Goal: Task Accomplishment & Management: Manage account settings

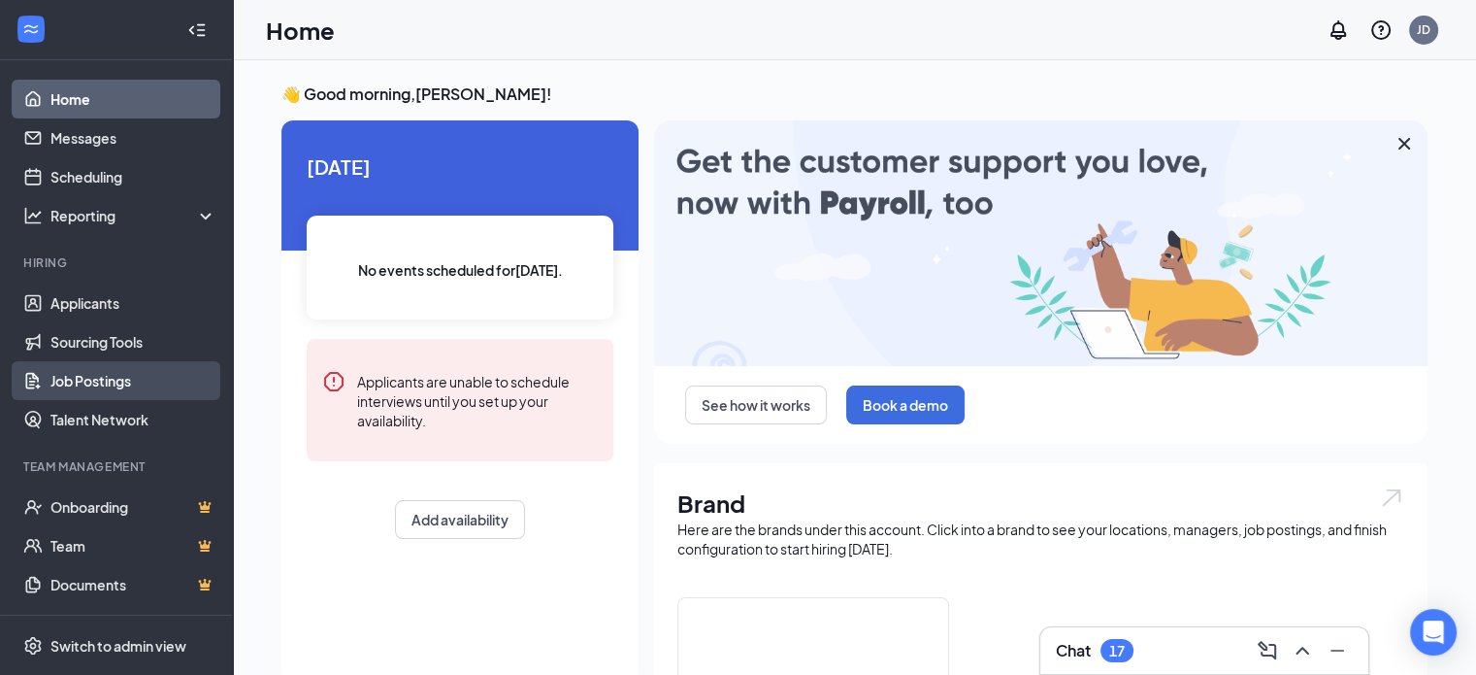
click at [79, 374] on link "Job Postings" at bounding box center [133, 380] width 166 height 39
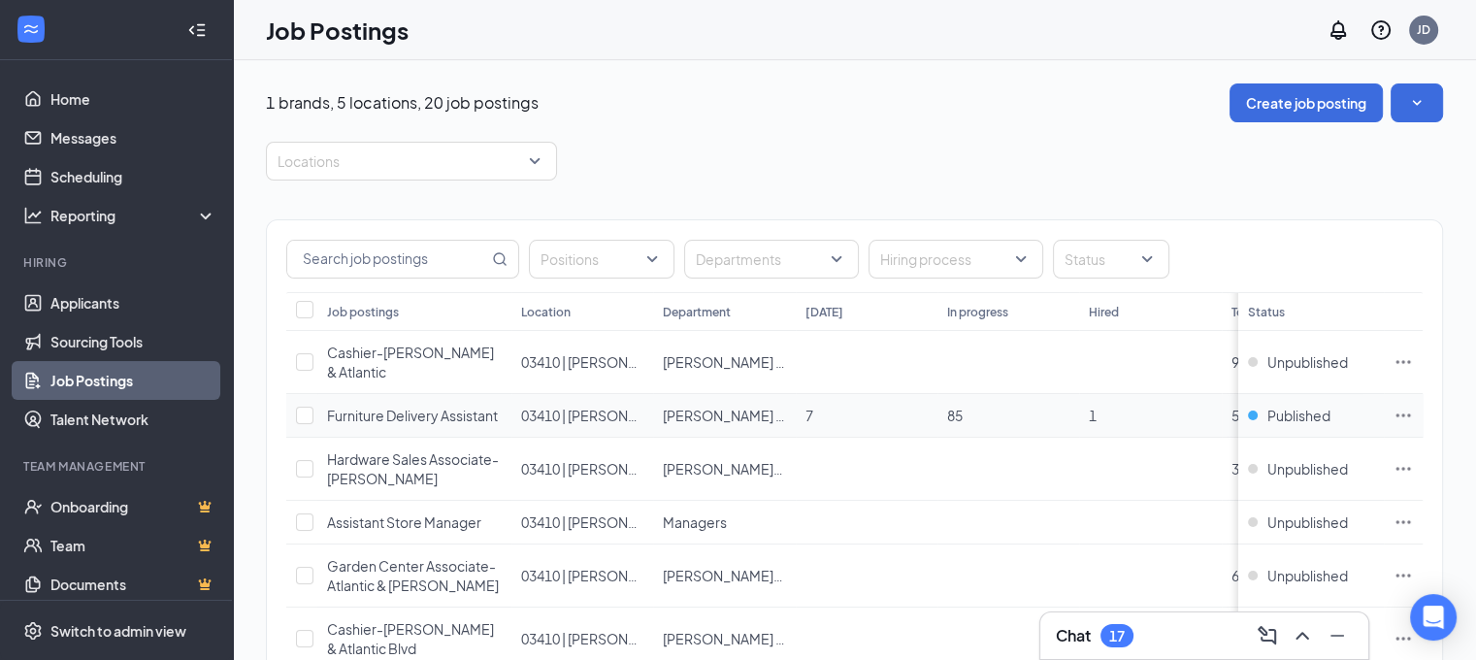
click at [1413, 406] on icon "Ellipses" at bounding box center [1403, 415] width 19 height 19
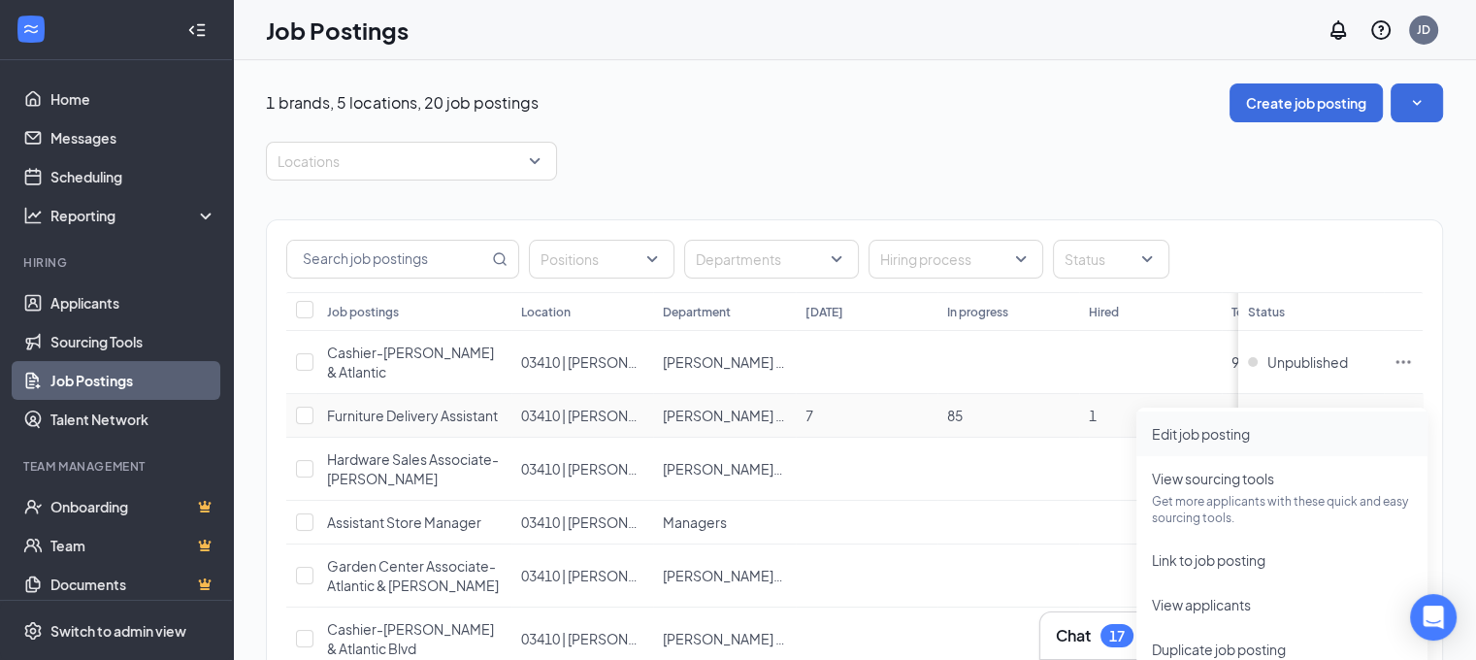
click at [1259, 435] on span "Edit job posting" at bounding box center [1282, 433] width 260 height 21
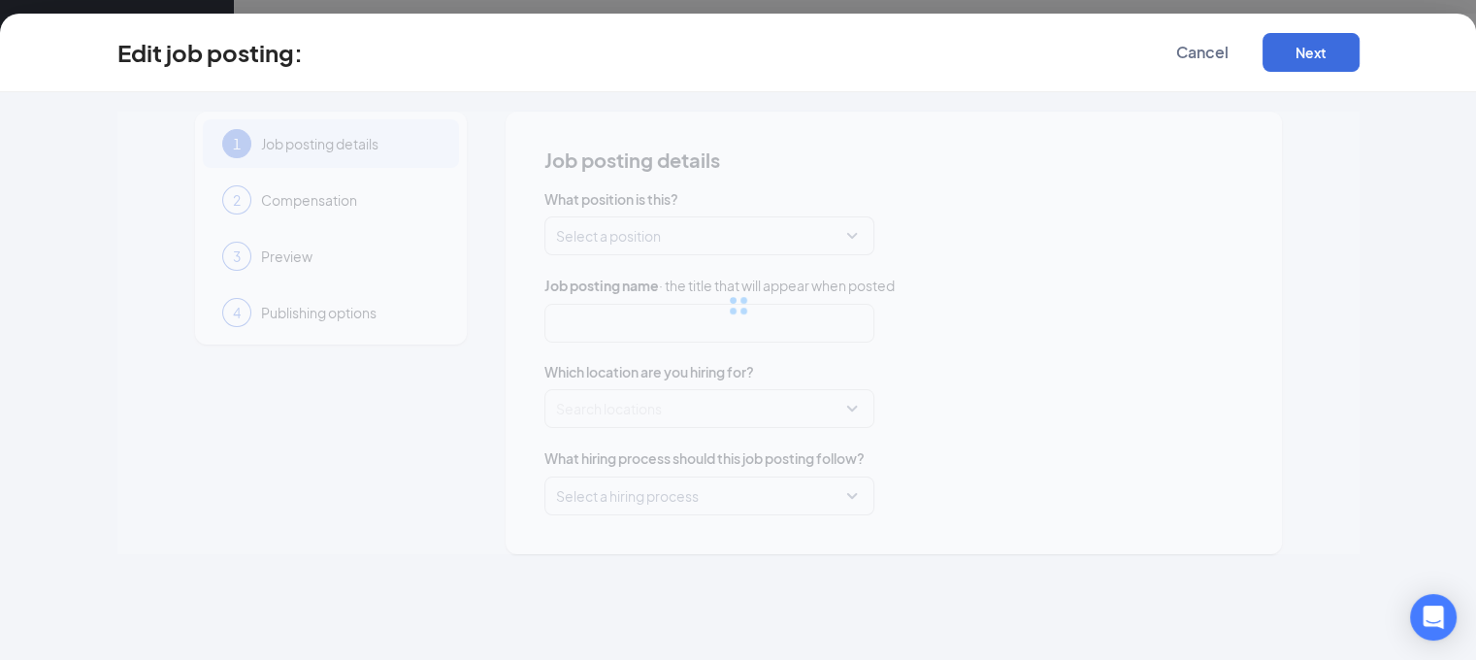
type input "Furniture Delivery Assistant"
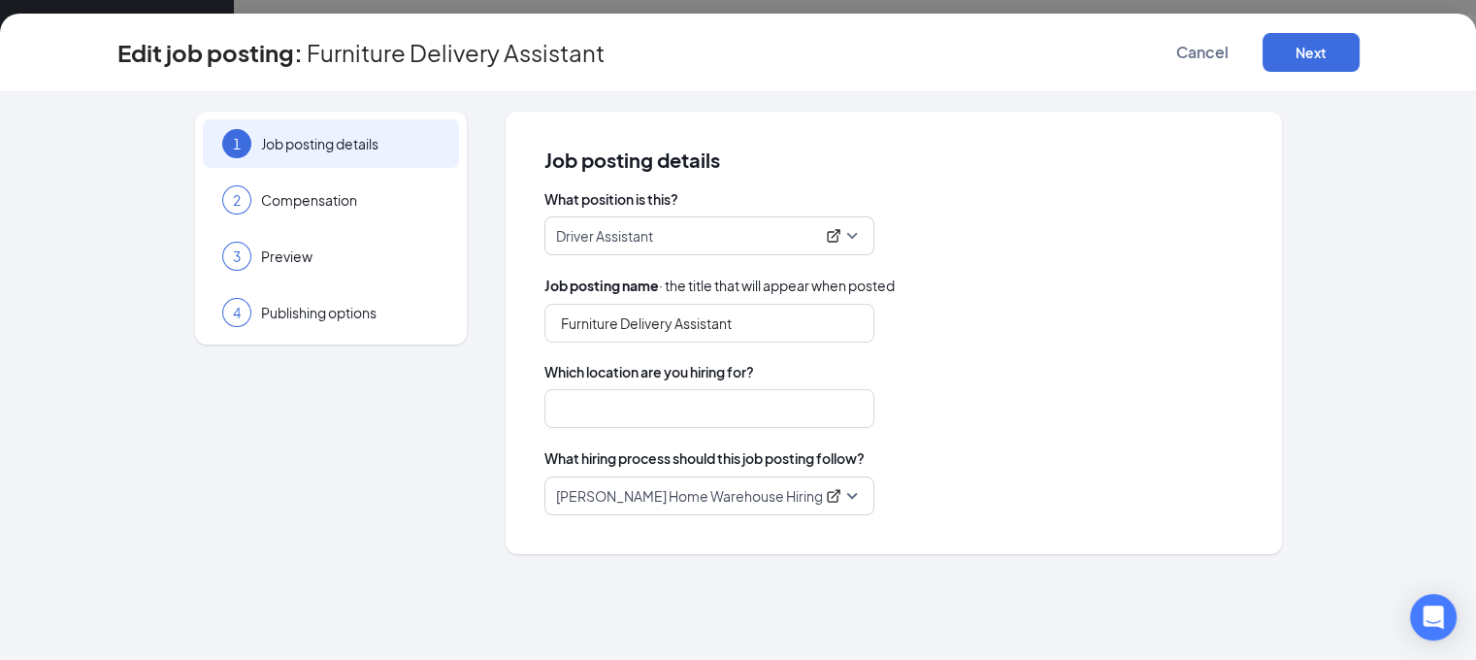
type input "03410 | [PERSON_NAME] Ace Hardware [PERSON_NAME]"
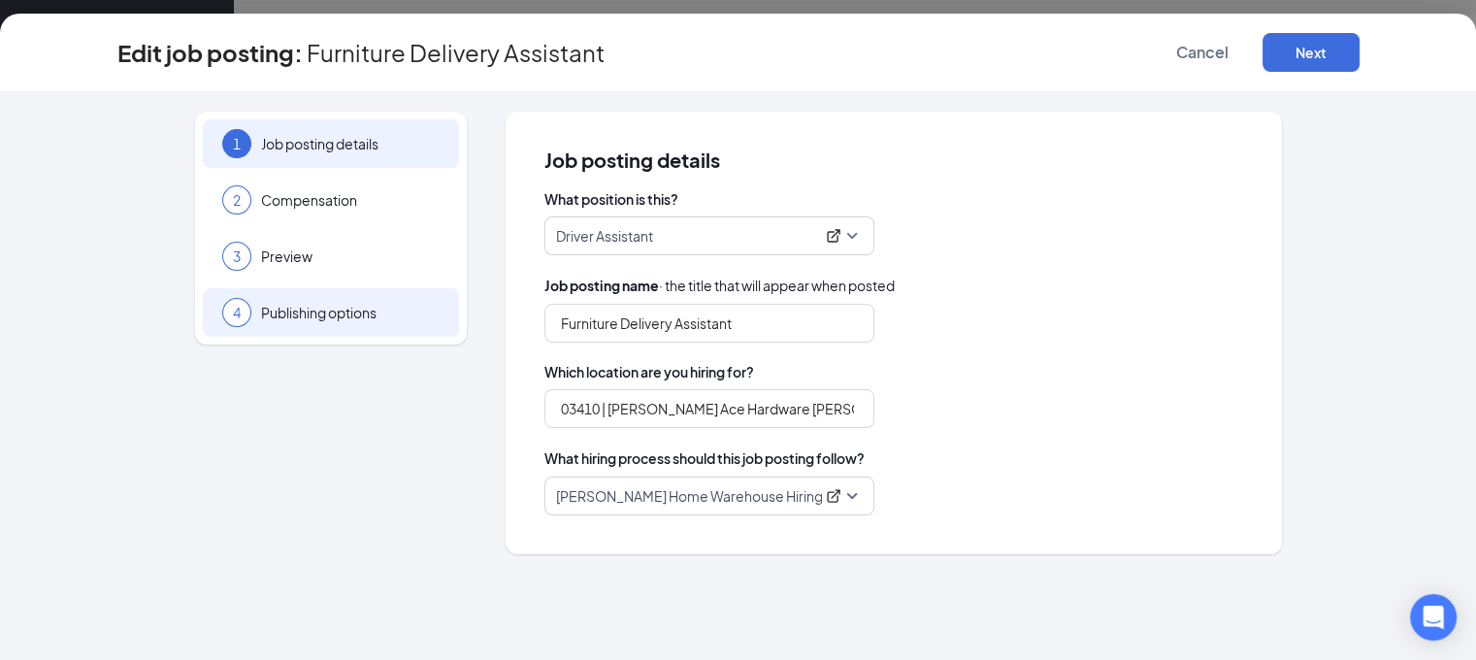
click at [424, 304] on span "Publishing options" at bounding box center [350, 312] width 179 height 19
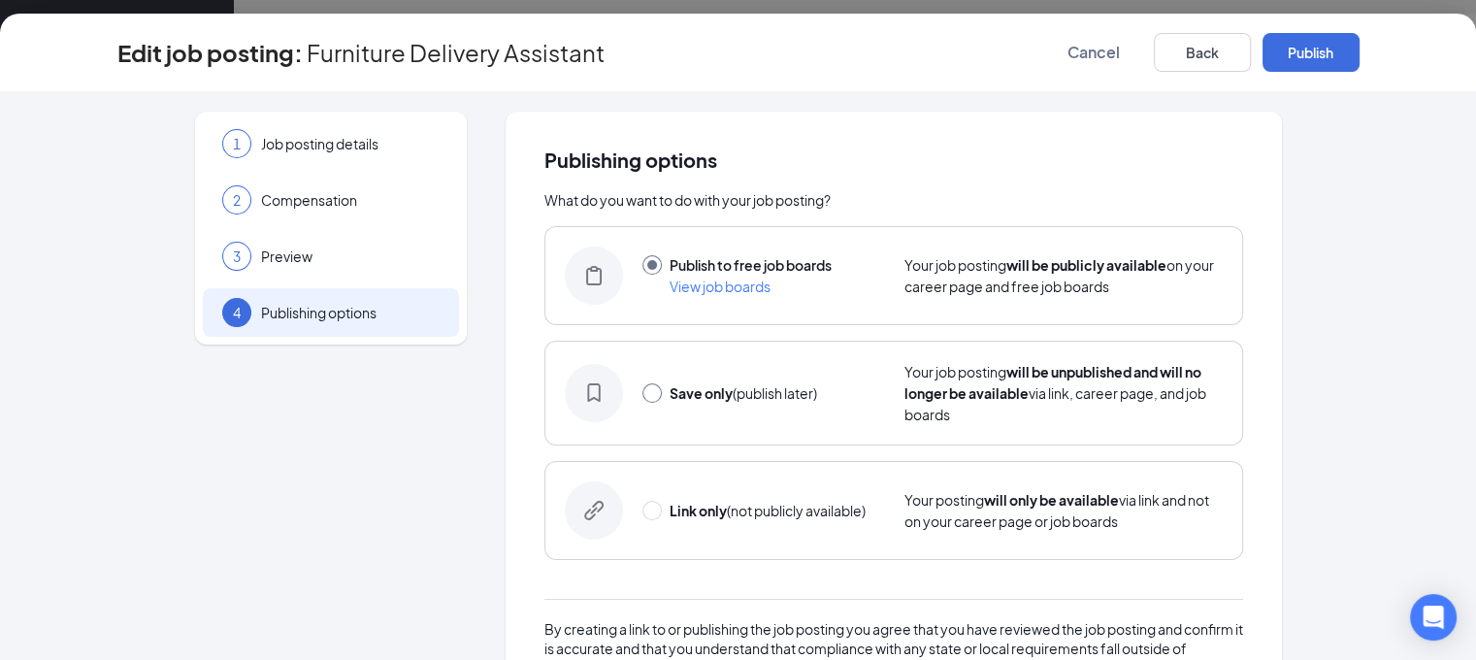
click at [645, 386] on input "radio" at bounding box center [652, 392] width 19 height 19
radio input "true"
radio input "false"
click at [1360, 62] on button "Save only" at bounding box center [1311, 52] width 97 height 39
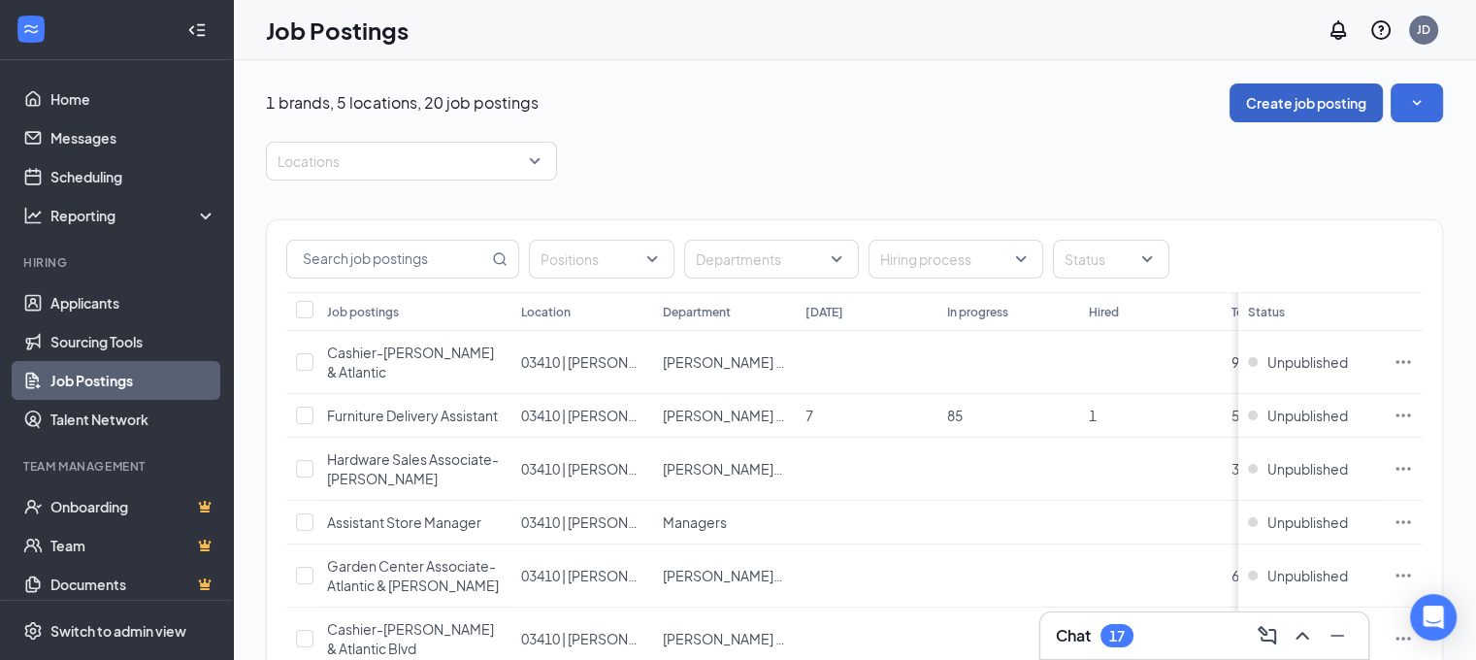
click at [1270, 108] on button "Create job posting" at bounding box center [1306, 102] width 153 height 39
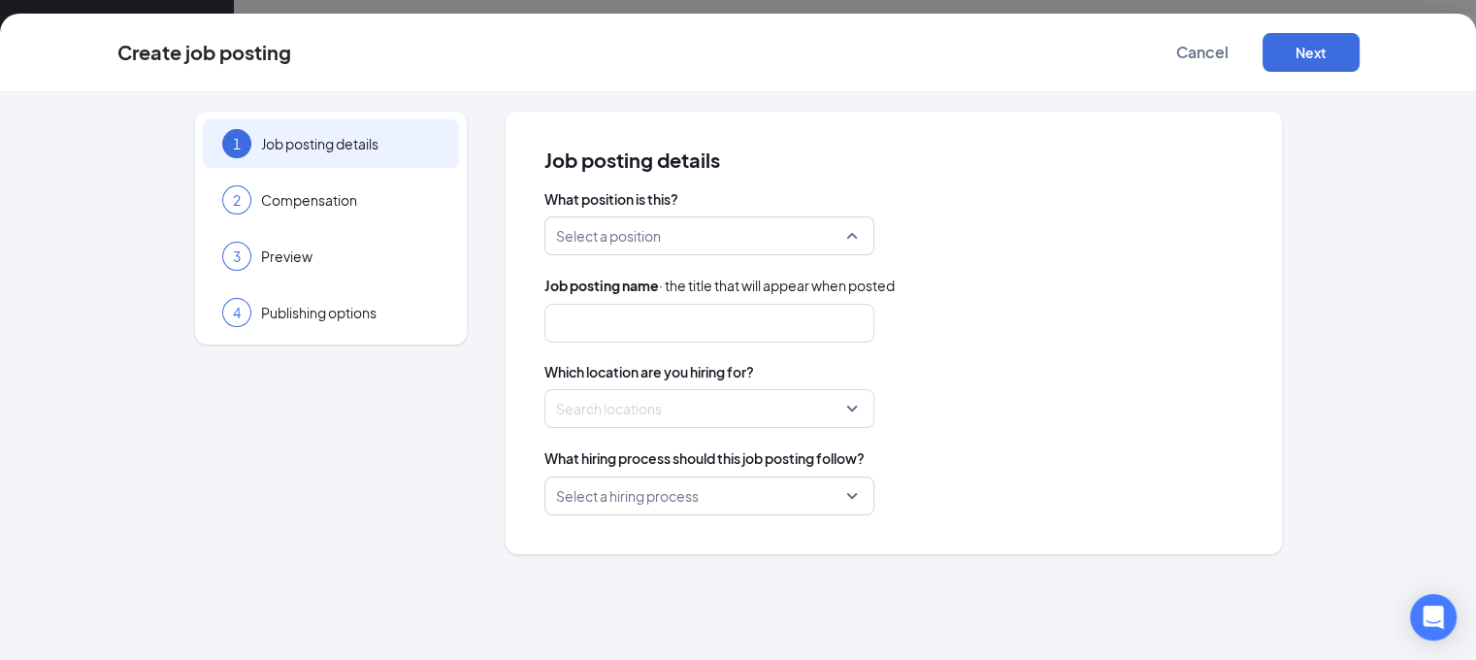
click at [671, 238] on input "search" at bounding box center [702, 235] width 293 height 37
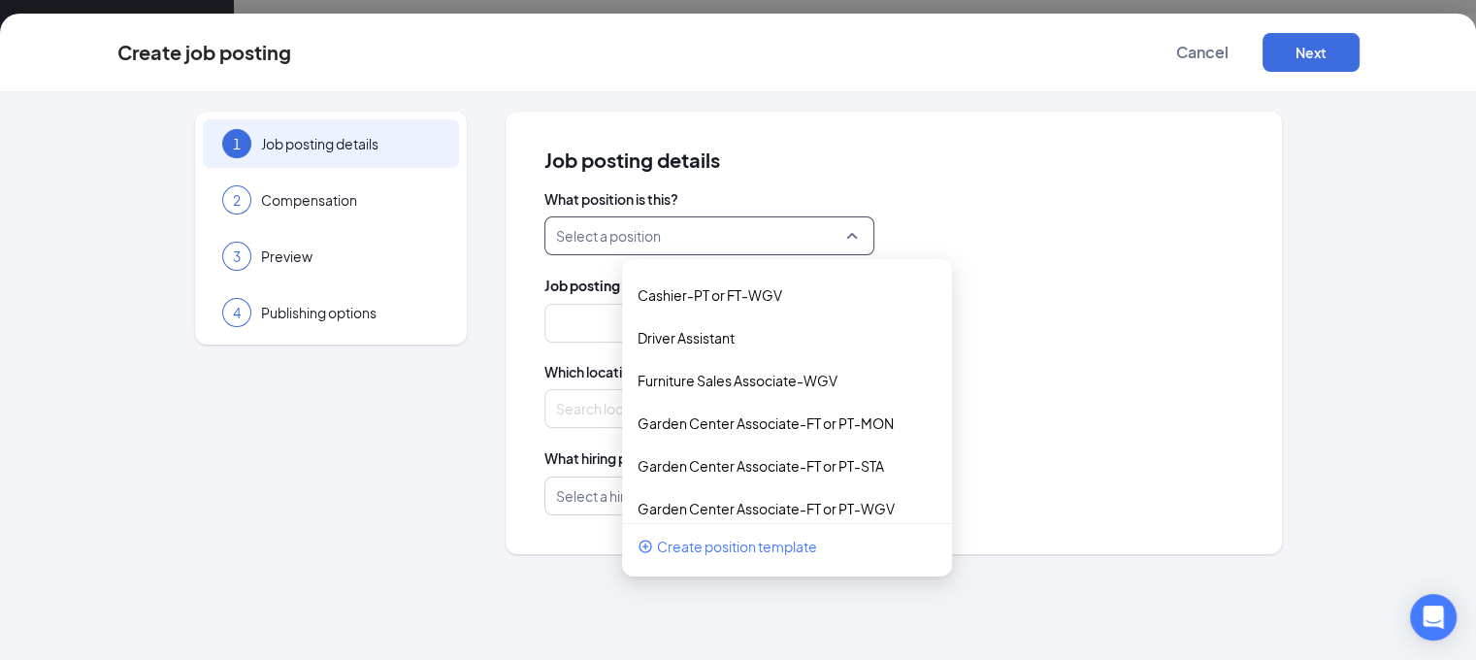
scroll to position [777, 0]
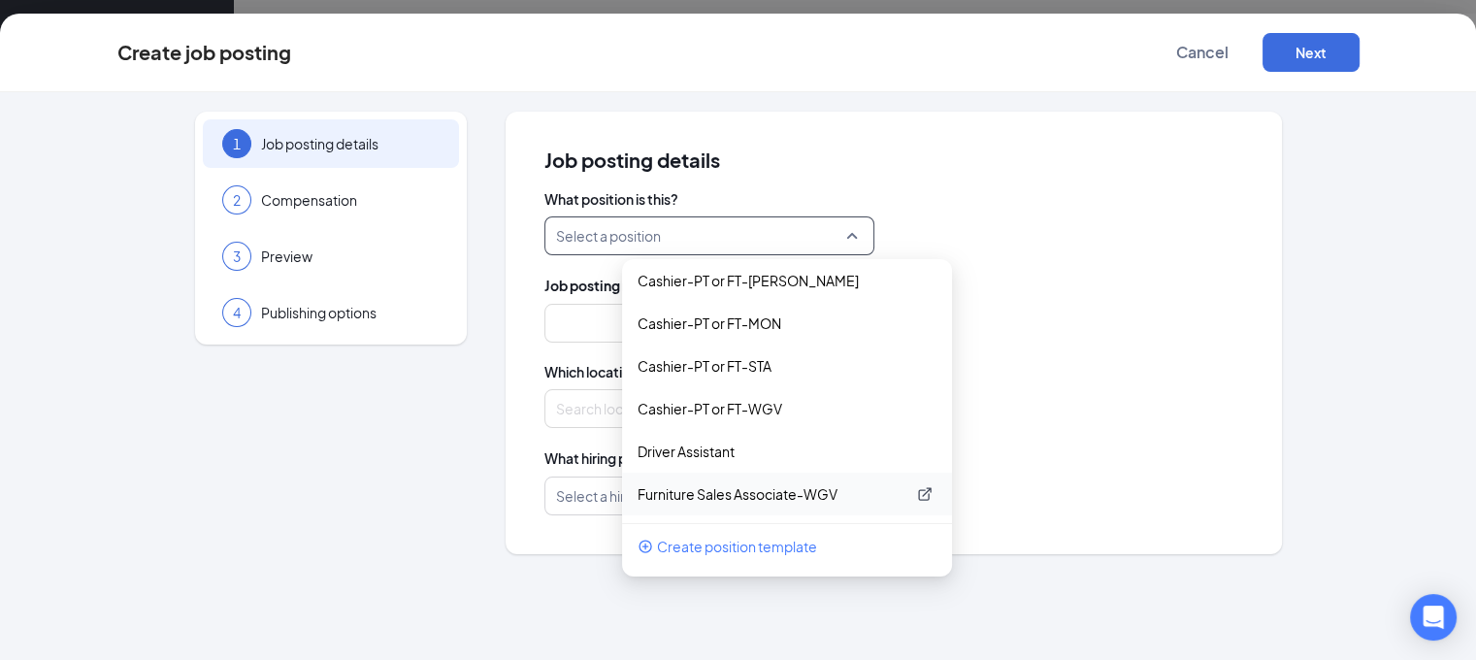
click at [718, 489] on p "Furniture Sales Associate-WGV" at bounding box center [772, 493] width 268 height 19
type input "Furniture Sales Associate-World [GEOGRAPHIC_DATA]"
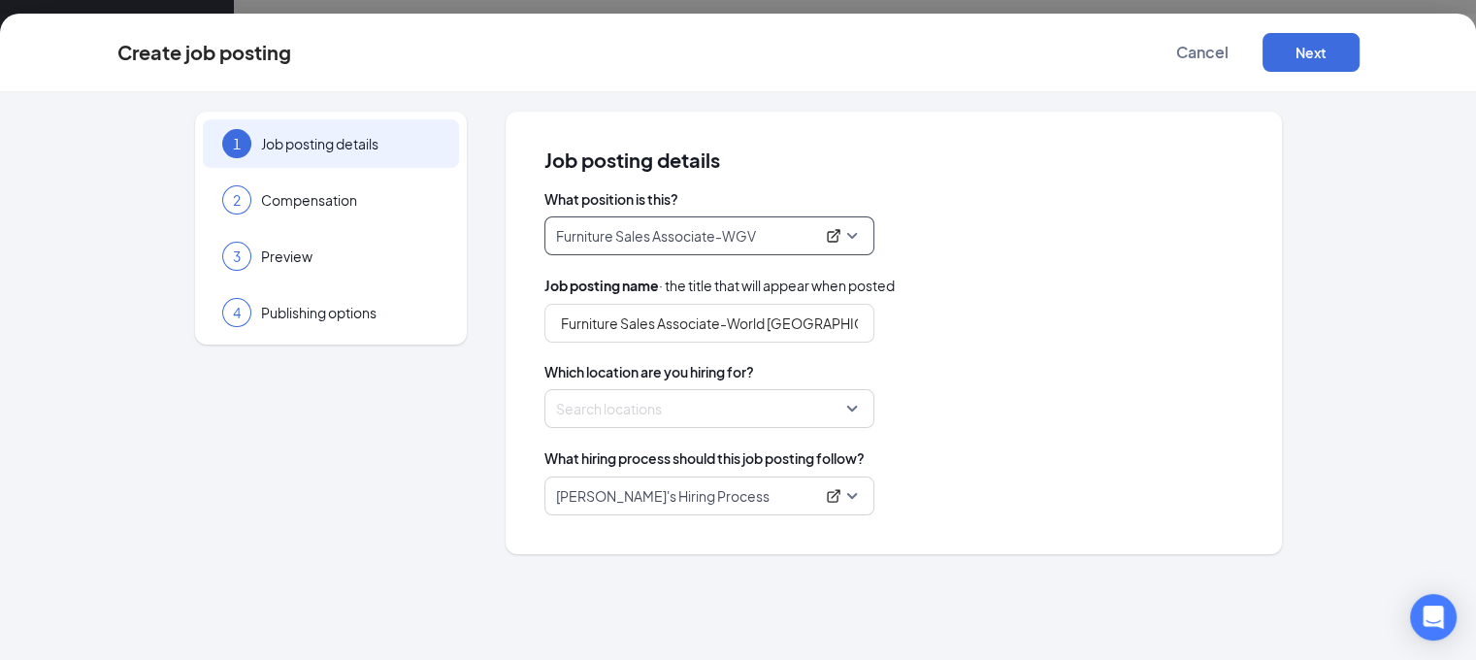
click at [761, 396] on div at bounding box center [703, 408] width 293 height 31
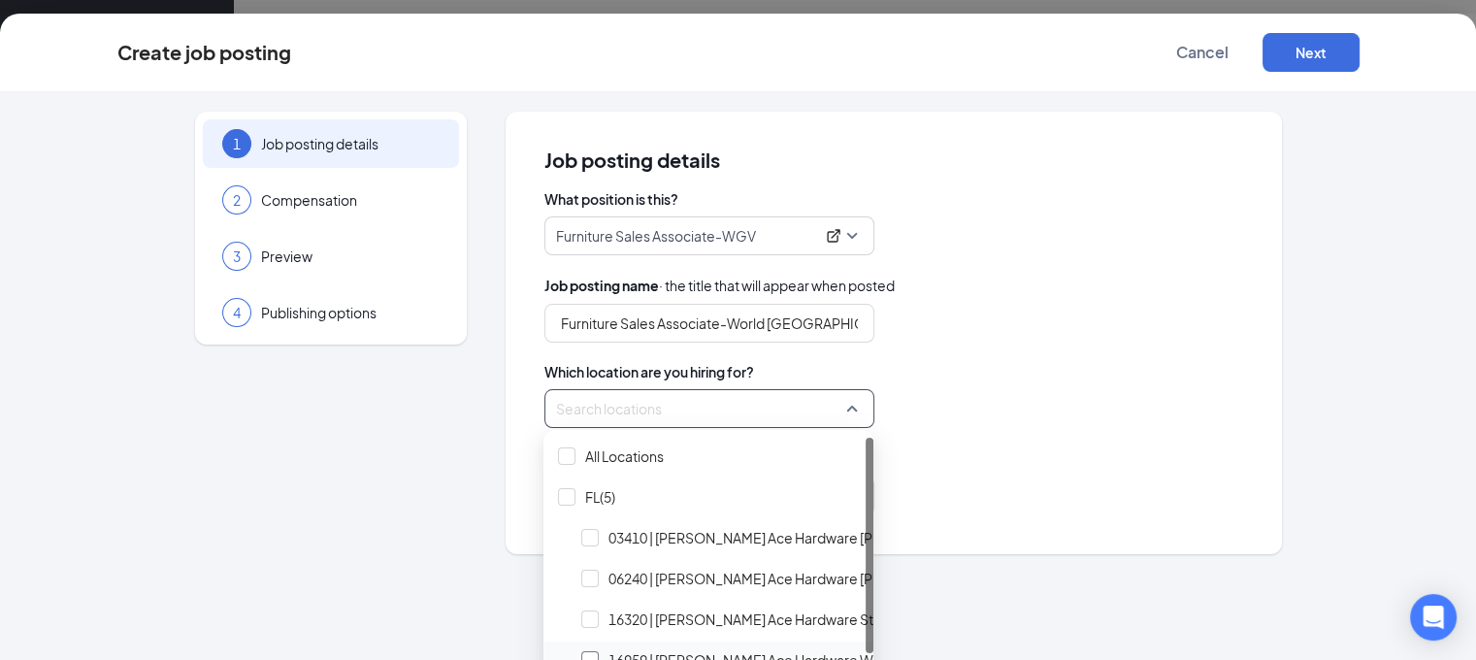
click at [590, 654] on div at bounding box center [589, 659] width 17 height 17
click at [497, 550] on div "1 Job posting details 2 Compensation 3 Preview 4 Publishing options Job posting…" at bounding box center [738, 333] width 1242 height 443
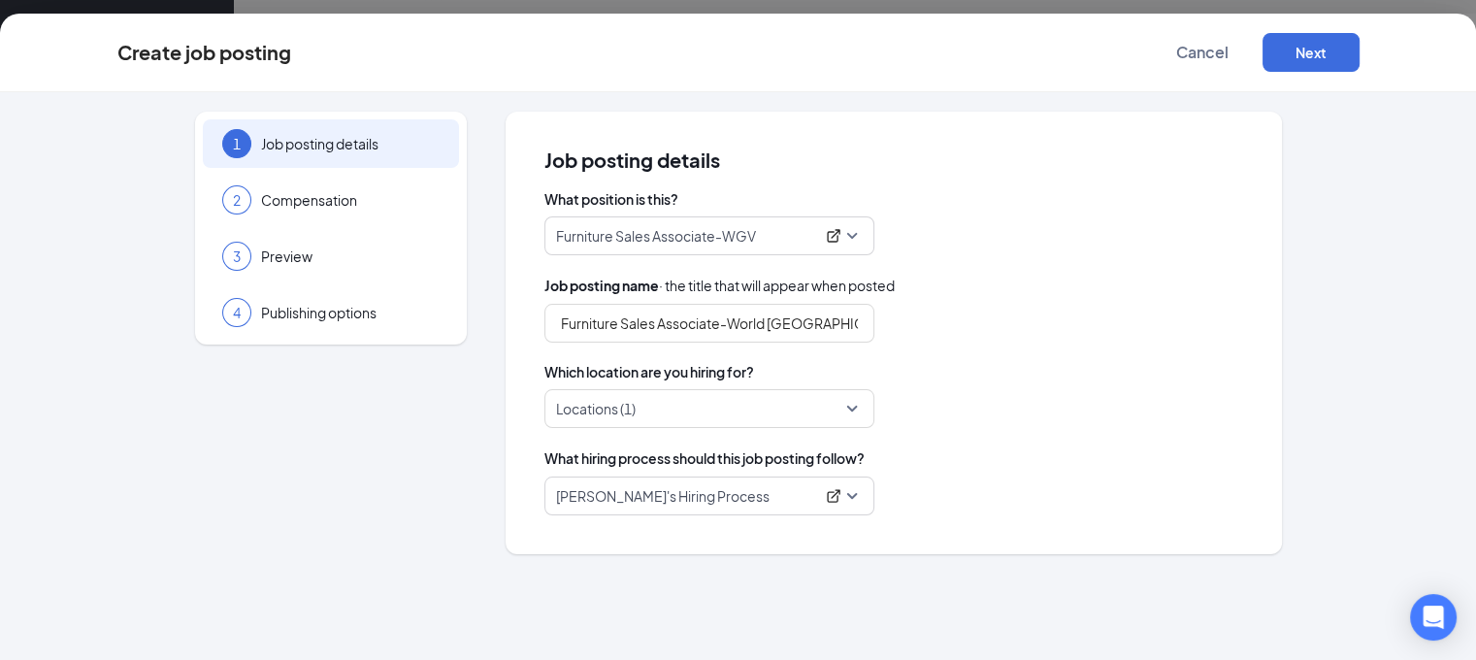
scroll to position [194, 0]
click at [1360, 53] on button "Next" at bounding box center [1311, 52] width 97 height 39
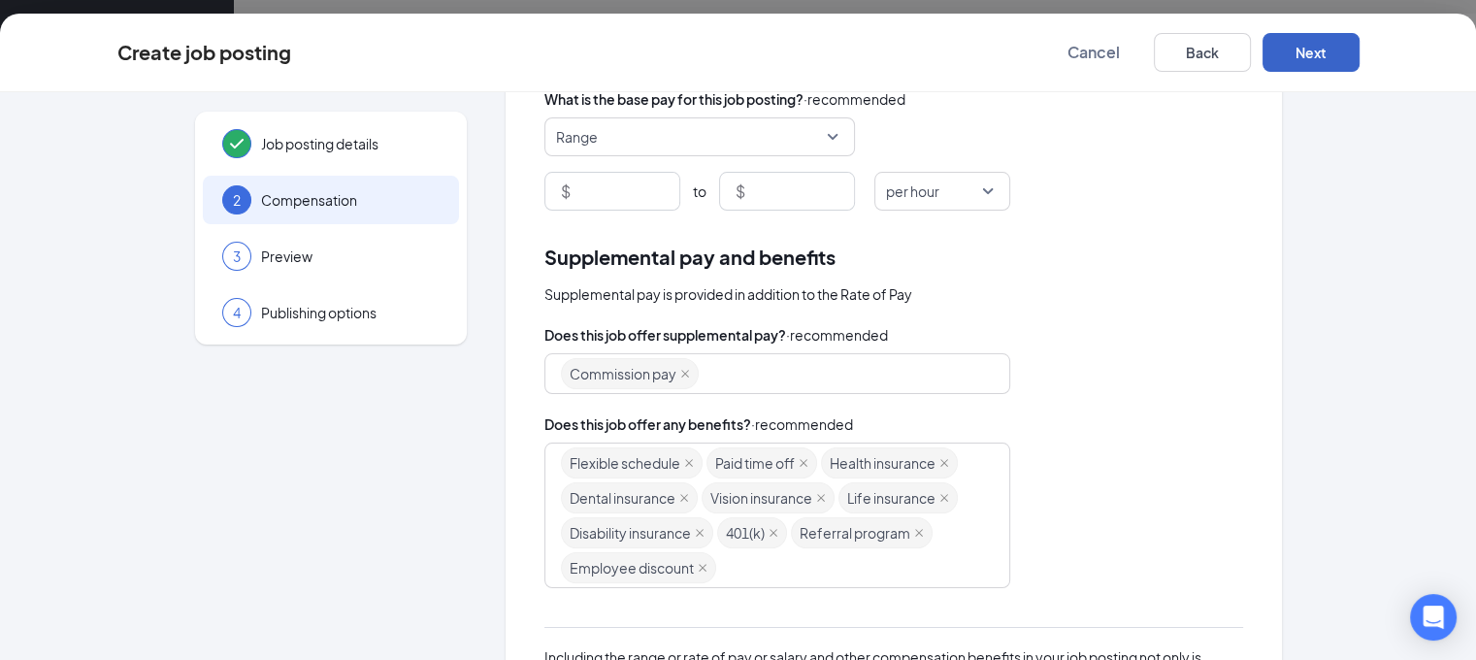
click at [604, 145] on span "Range" at bounding box center [691, 136] width 270 height 37
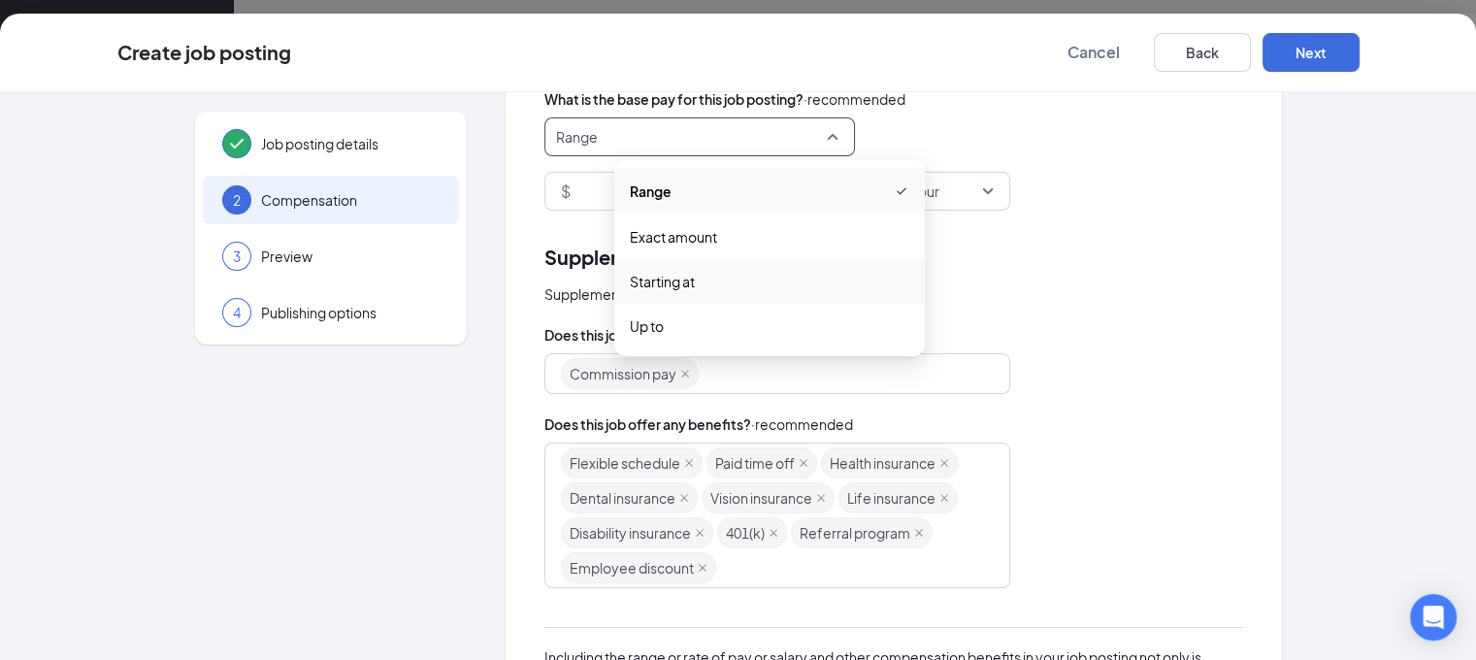
click at [630, 285] on span "Starting at" at bounding box center [662, 281] width 65 height 21
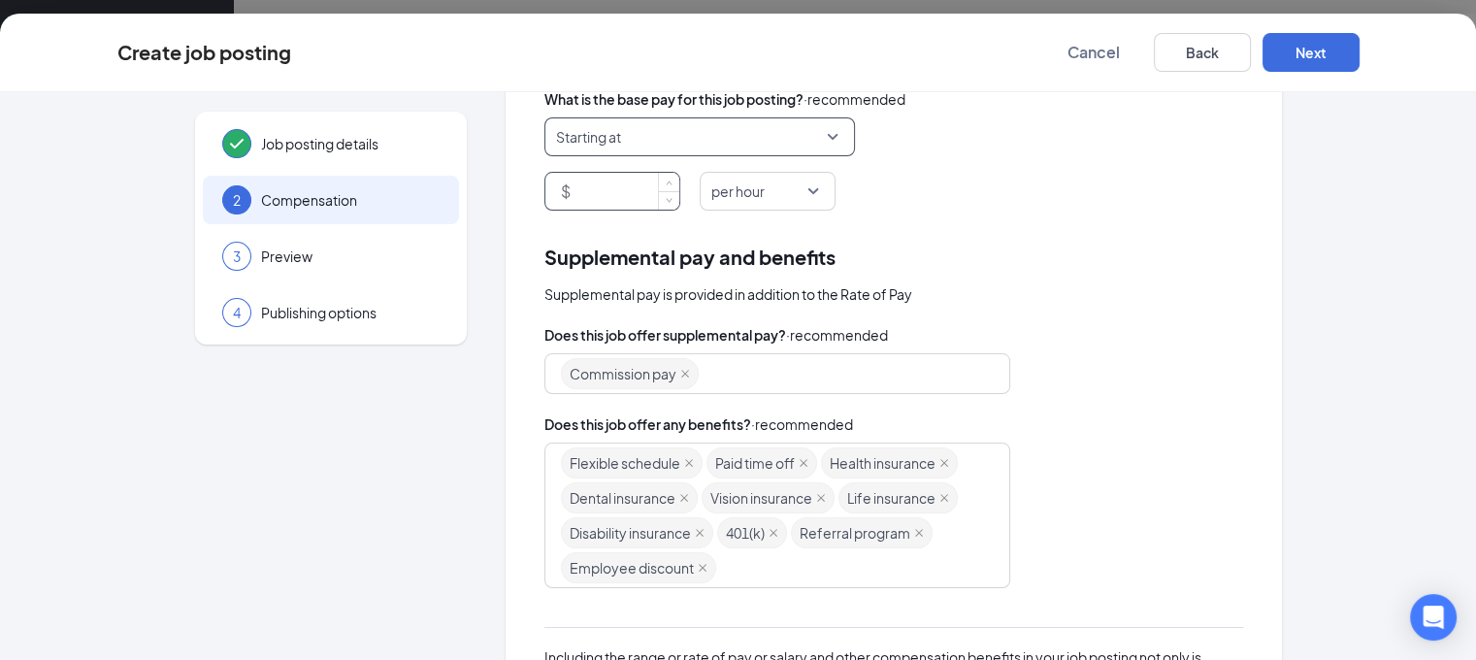
click at [602, 198] on input at bounding box center [627, 191] width 105 height 37
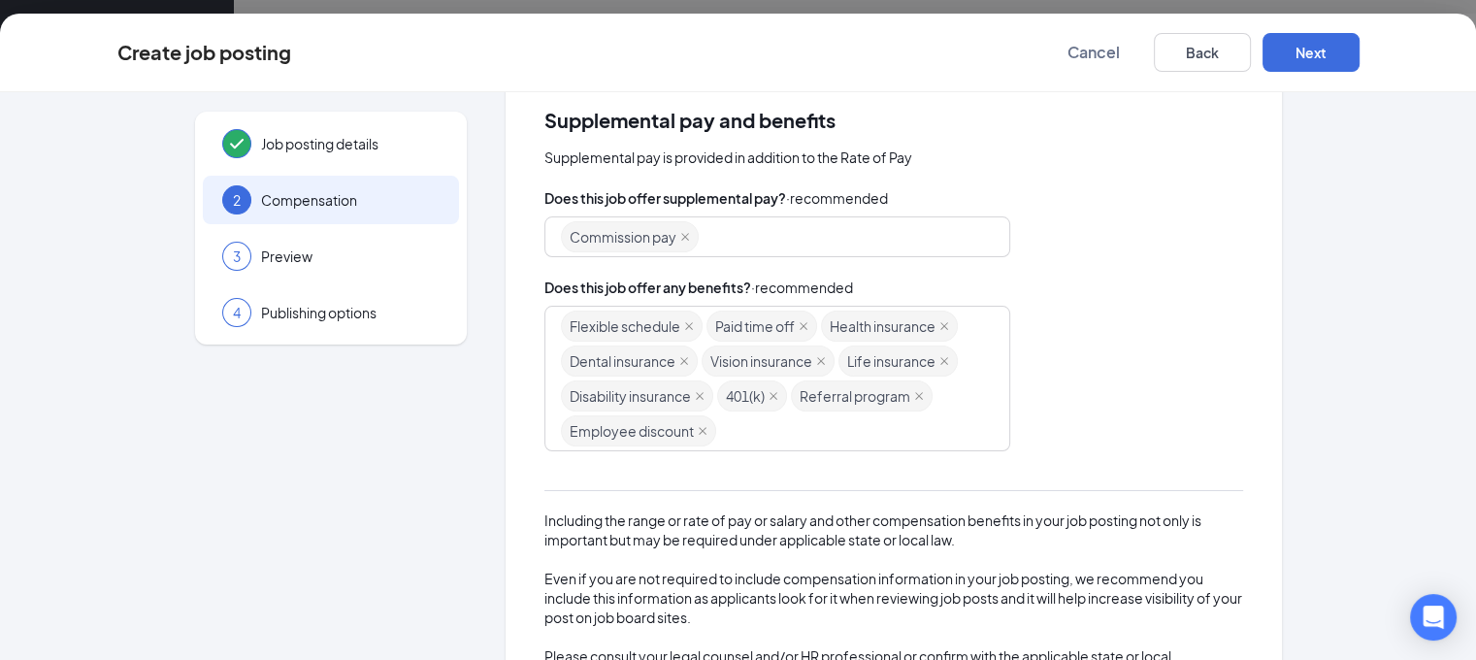
scroll to position [257, 0]
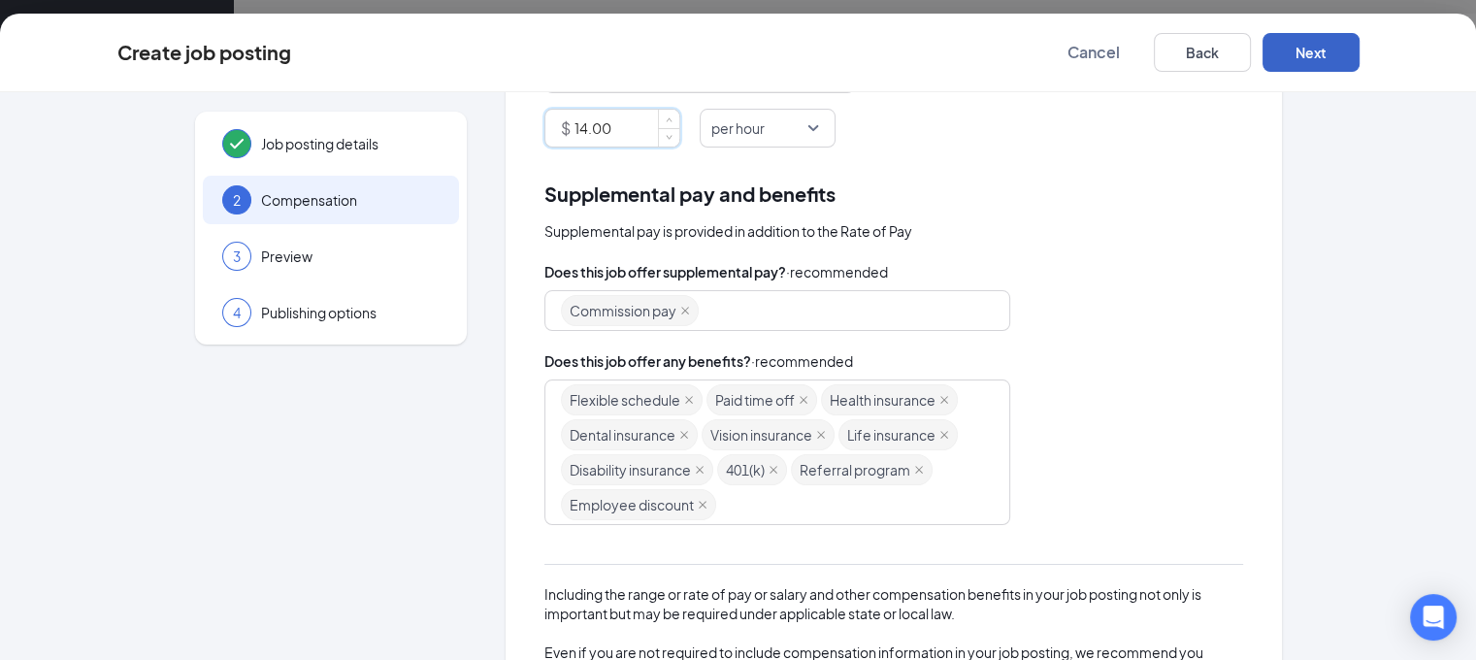
type input "14"
click at [1360, 50] on button "Next" at bounding box center [1311, 52] width 97 height 39
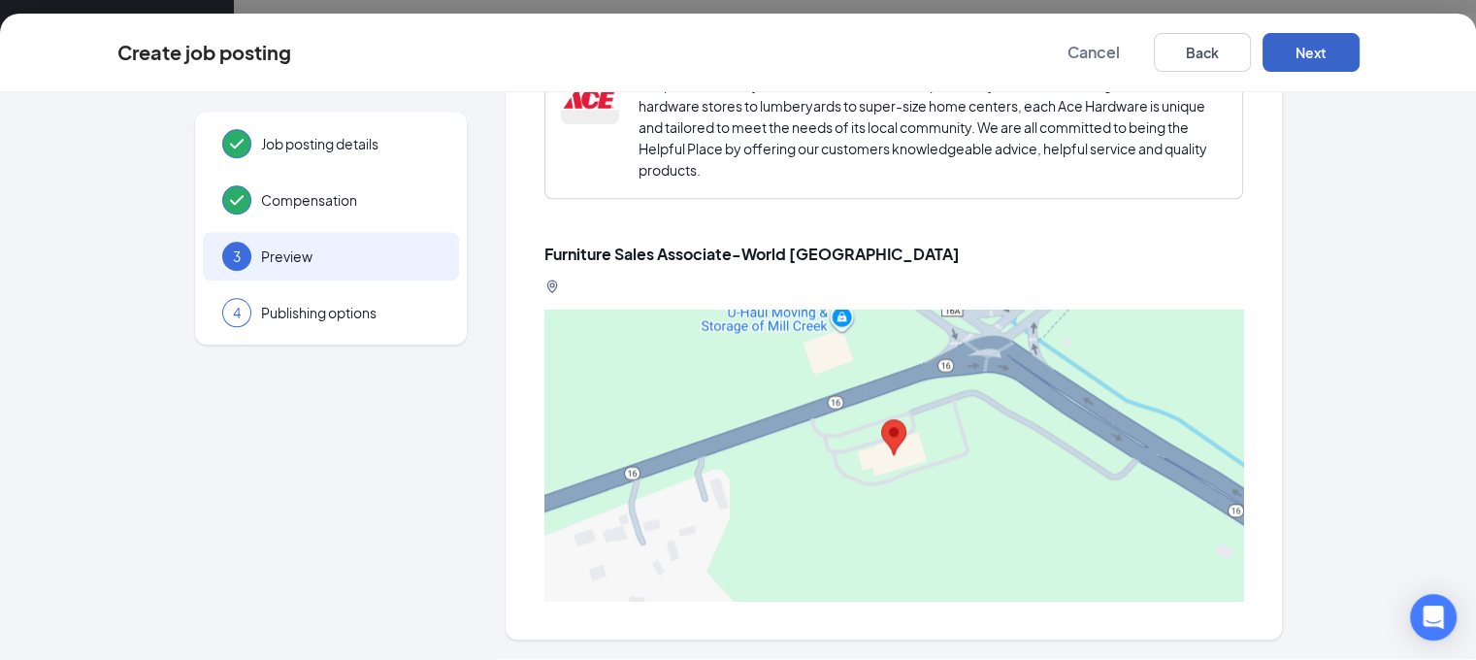
scroll to position [875, 0]
click at [1360, 71] on button "Next" at bounding box center [1311, 52] width 97 height 39
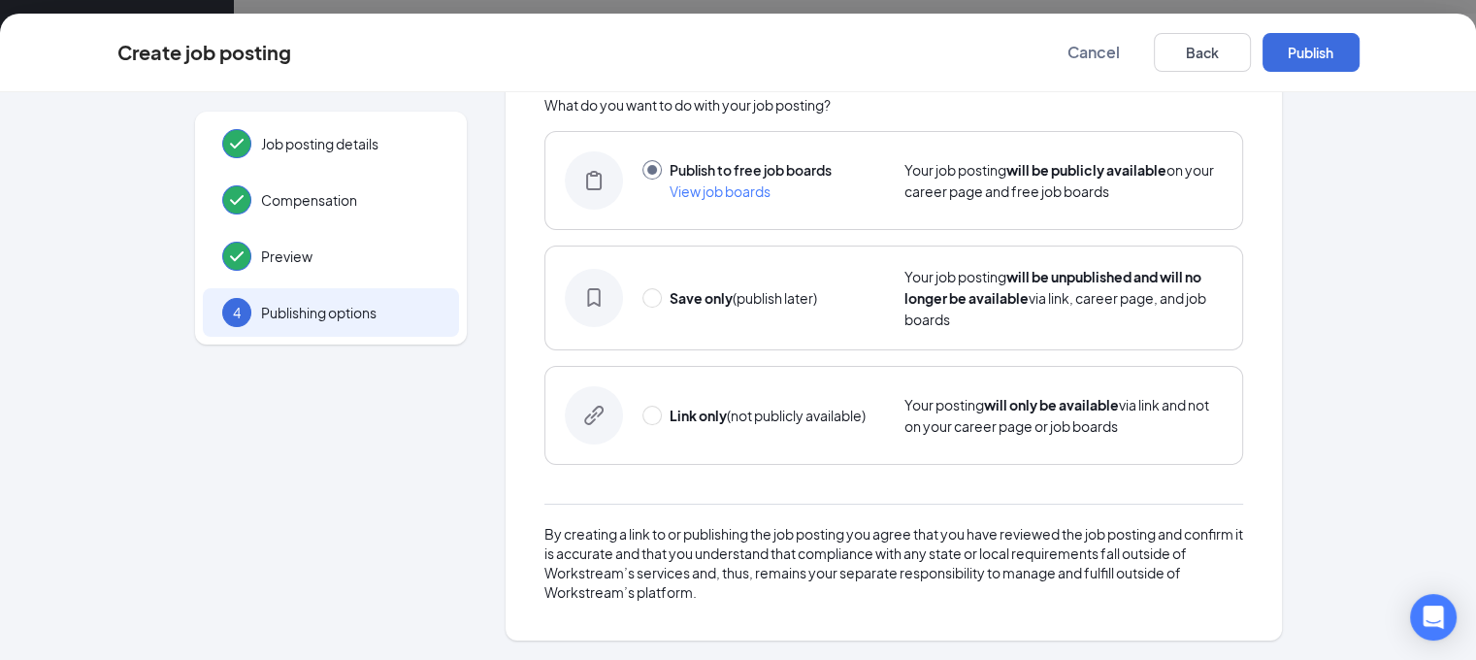
scroll to position [93, 0]
click at [1360, 42] on button "Publish" at bounding box center [1311, 52] width 97 height 39
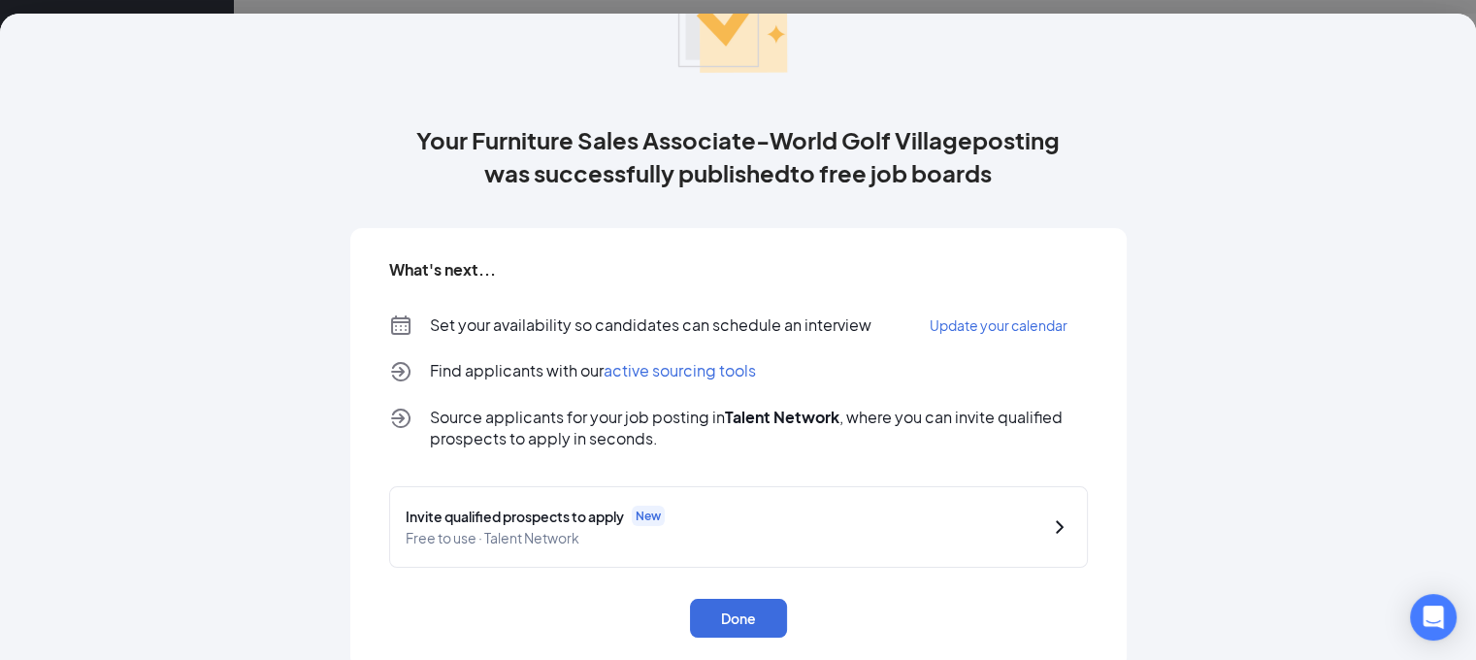
scroll to position [175, 0]
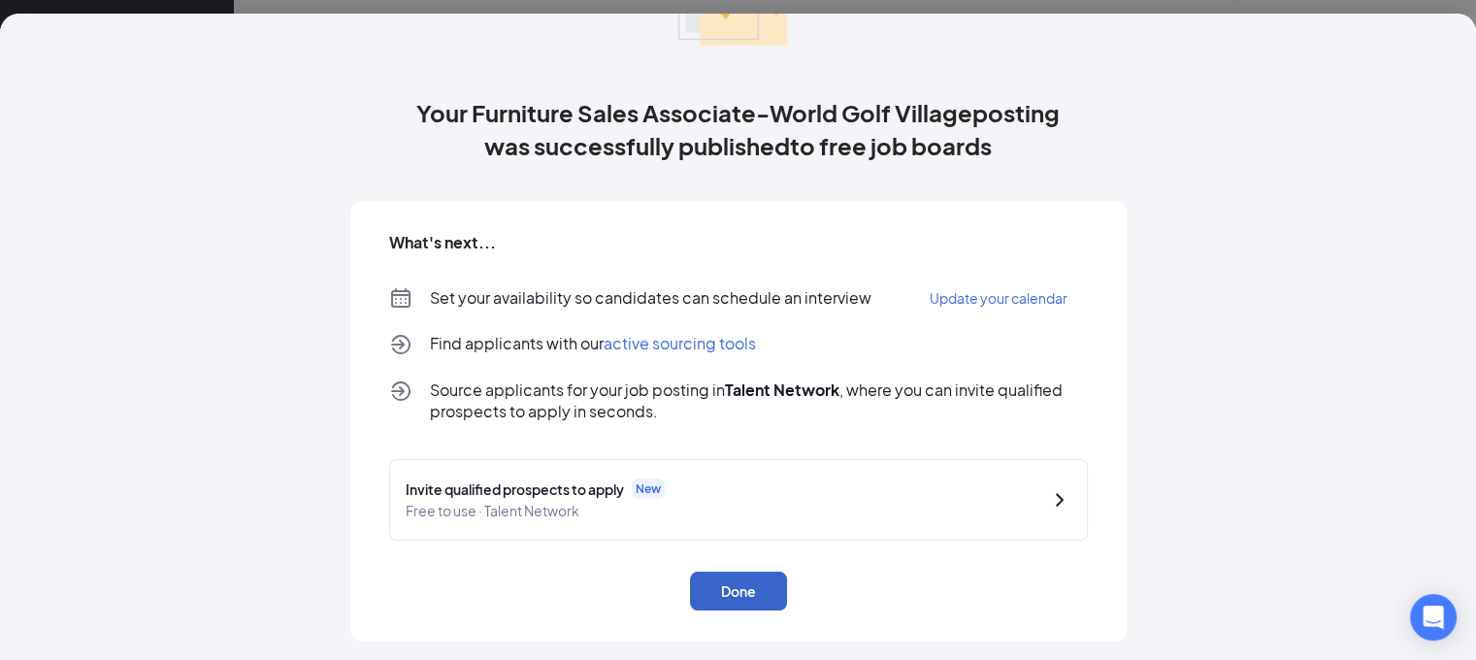
click at [745, 580] on button "Done" at bounding box center [738, 591] width 97 height 39
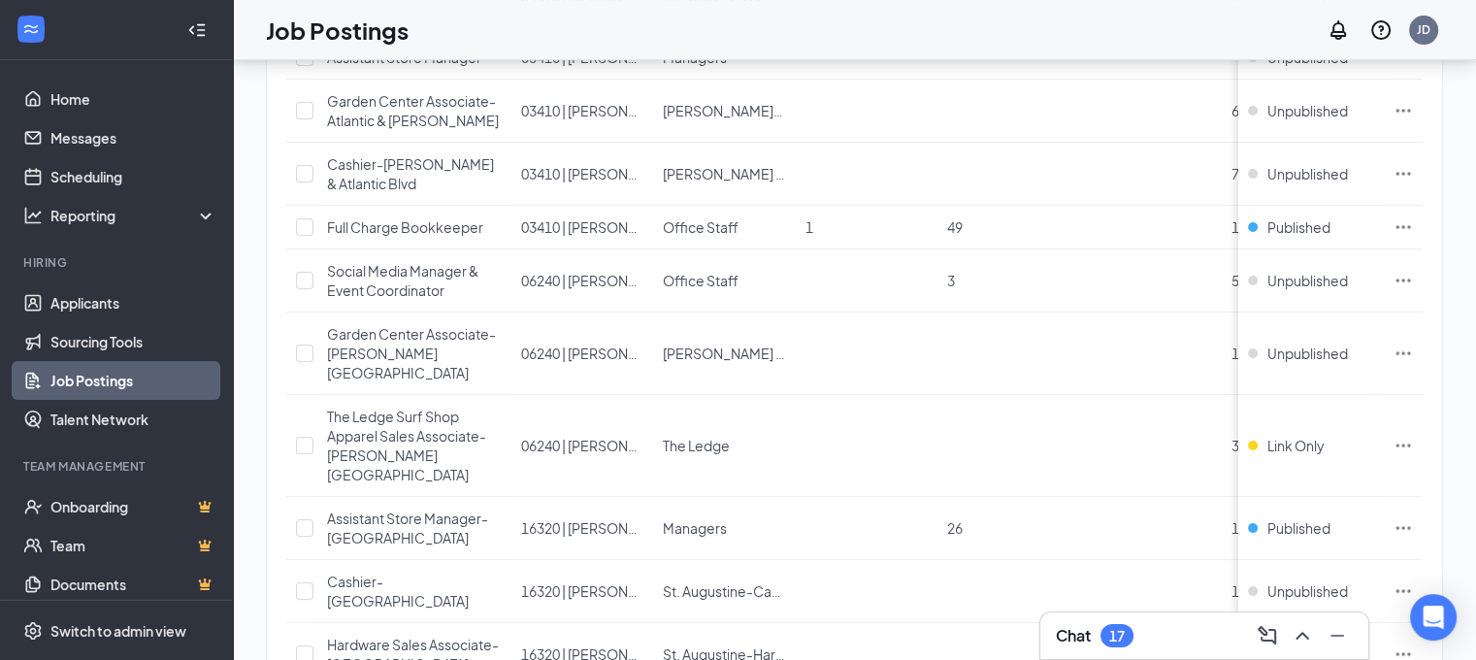
scroll to position [195, 0]
